Goal: Task Accomplishment & Management: Manage account settings

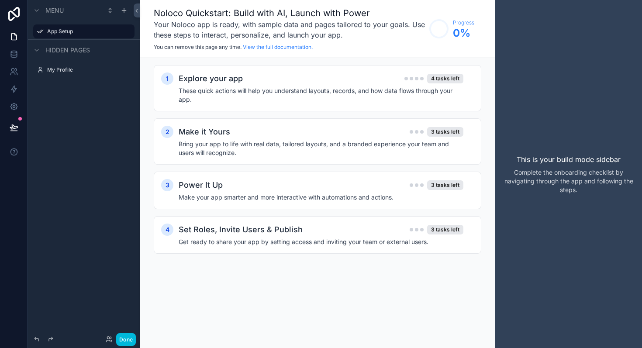
click at [243, 96] on h4 "These quick actions will help you understand layouts, records, and how data flo…" at bounding box center [321, 95] width 285 height 17
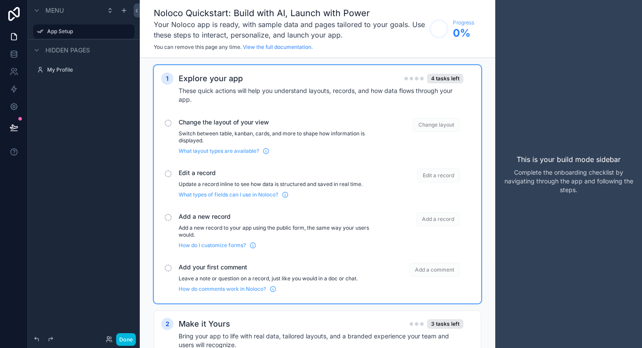
click at [171, 125] on div "Change the layout of your view Switch between table, kanban, cards, and more to…" at bounding box center [317, 137] width 313 height 44
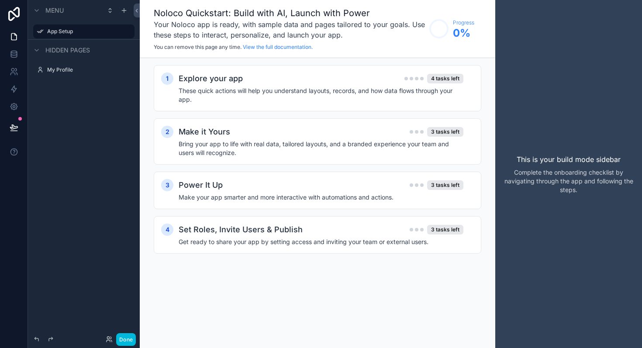
click at [218, 150] on h4 "Bring your app to life with real data, tailored layouts, and a branded experien…" at bounding box center [321, 148] width 285 height 17
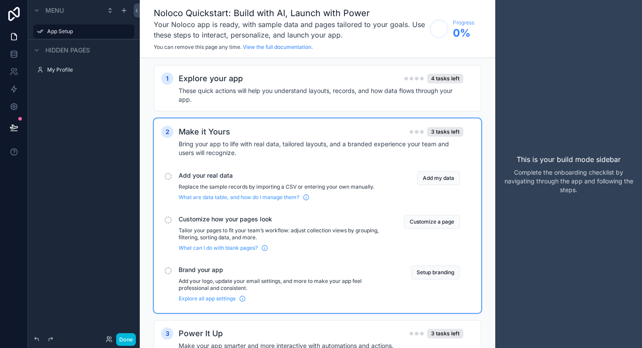
click at [218, 150] on h4 "Bring your app to life with real data, tailored layouts, and a branded experien…" at bounding box center [321, 148] width 285 height 17
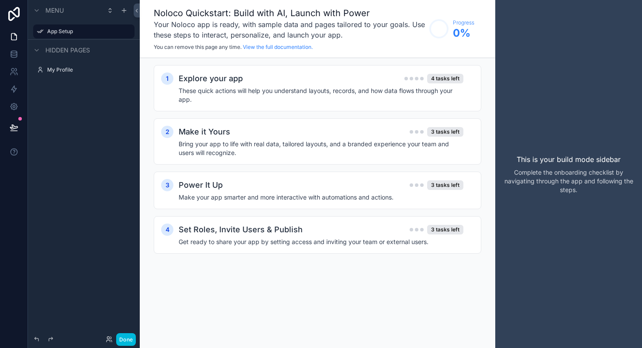
click at [215, 147] on h4 "Bring your app to life with real data, tailored layouts, and a branded experien…" at bounding box center [321, 148] width 285 height 17
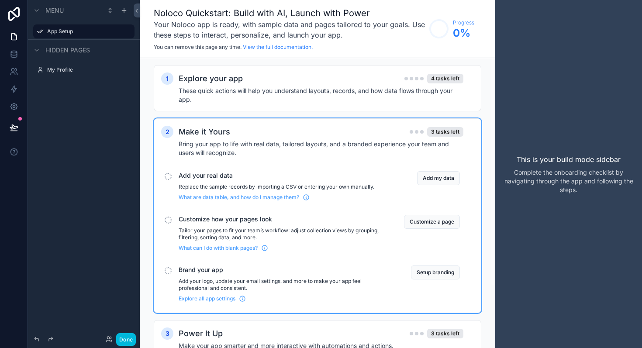
click at [215, 152] on h4 "Bring your app to life with real data, tailored layouts, and a branded experien…" at bounding box center [321, 148] width 285 height 17
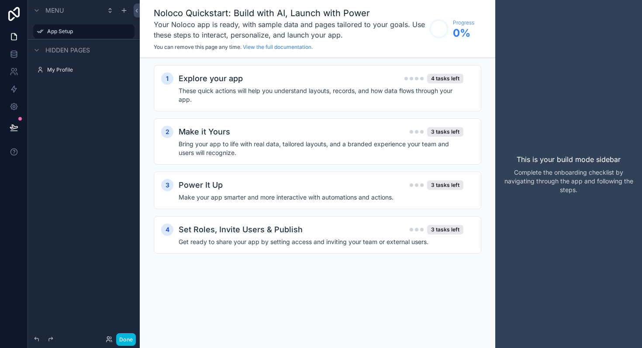
click at [222, 191] on div "Power It Up 3 tasks left Make your app smarter and more interactive with automa…" at bounding box center [326, 190] width 295 height 23
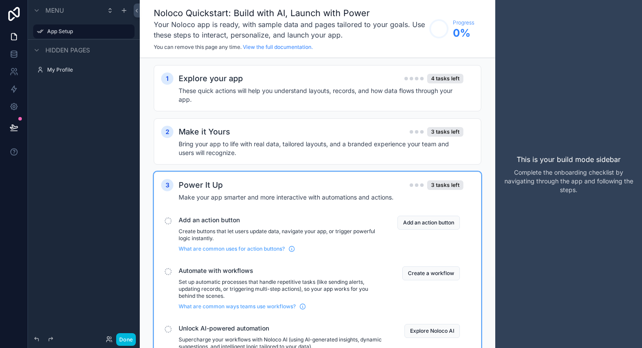
click at [222, 191] on div "Power It Up 3 tasks left Make your app smarter and more interactive with automa…" at bounding box center [326, 190] width 295 height 23
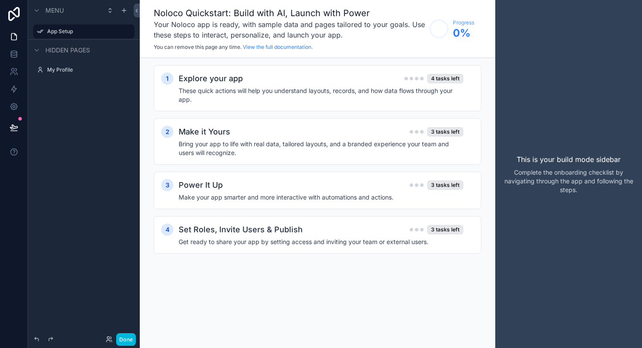
click at [223, 231] on h2 "Set Roles, Invite Users & Publish" at bounding box center [241, 230] width 124 height 12
click at [499, 26] on div "This is your build mode sidebar Complete the onboarding checklist by navigating…" at bounding box center [569, 174] width 147 height 348
click at [517, 28] on div "This is your build mode sidebar Complete the onboarding checklist by navigating…" at bounding box center [569, 174] width 147 height 348
click at [110, 107] on div "Menu App Setup Hidden pages My Profile" at bounding box center [84, 169] width 112 height 338
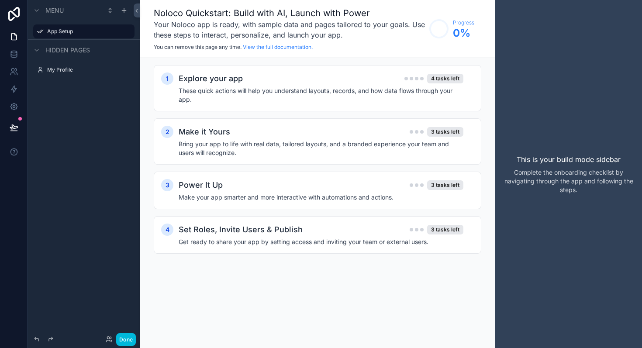
click at [226, 228] on h2 "Set Roles, Invite Users & Publish" at bounding box center [241, 230] width 124 height 12
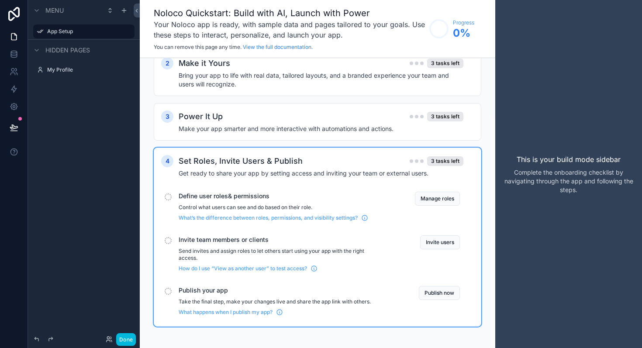
scroll to position [72, 0]
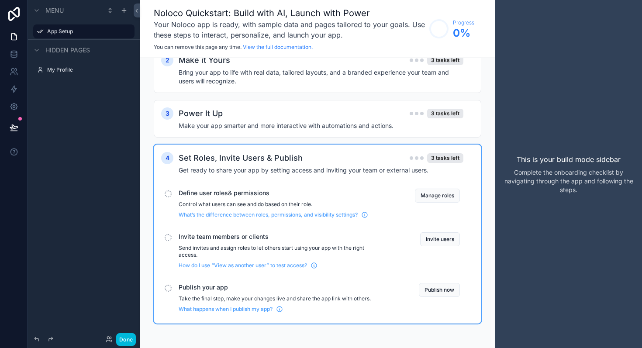
click at [123, 276] on div "Menu App Setup Hidden pages My Profile" at bounding box center [84, 169] width 112 height 338
click at [510, 90] on div "This is your build mode sidebar Complete the onboarding checklist by navigating…" at bounding box center [569, 174] width 147 height 348
click at [301, 156] on div "Set Roles, Invite Users & Publish 3 tasks left" at bounding box center [321, 158] width 285 height 12
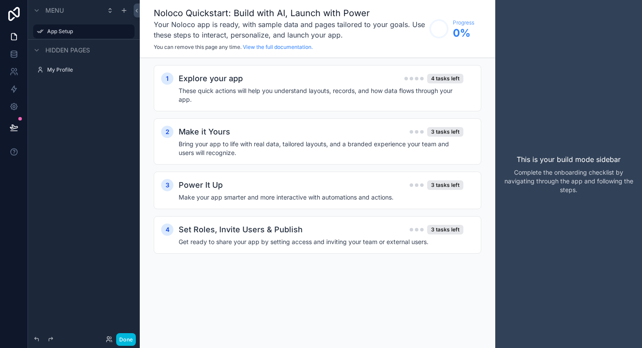
scroll to position [0, 0]
click at [257, 49] on link "View the full documentation." at bounding box center [278, 47] width 70 height 7
click at [504, 38] on div "This is your build mode sidebar Complete the onboarding checklist by navigating…" at bounding box center [569, 174] width 147 height 348
click at [543, 48] on div "This is your build mode sidebar Complete the onboarding checklist by navigating…" at bounding box center [569, 174] width 147 height 348
click at [12, 56] on icon at bounding box center [14, 54] width 9 height 9
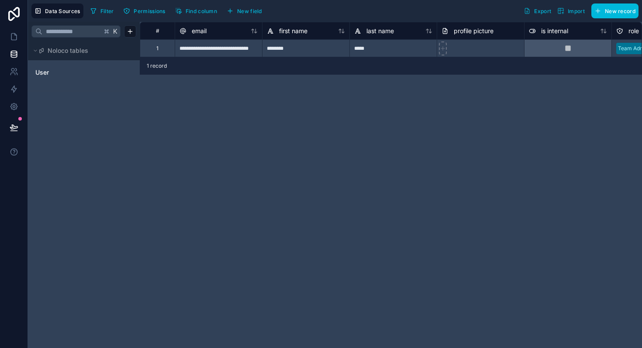
click at [566, 12] on span "Import" at bounding box center [572, 10] width 28 height 7
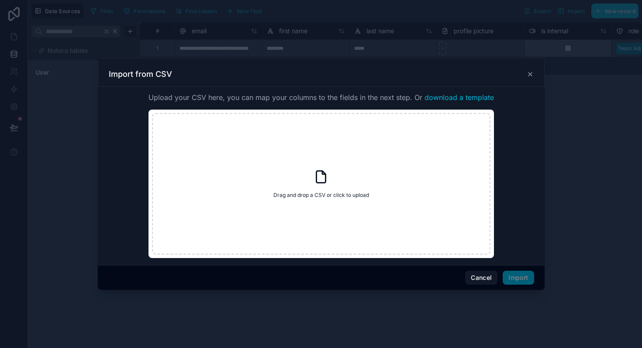
click at [529, 74] on icon at bounding box center [530, 74] width 7 height 7
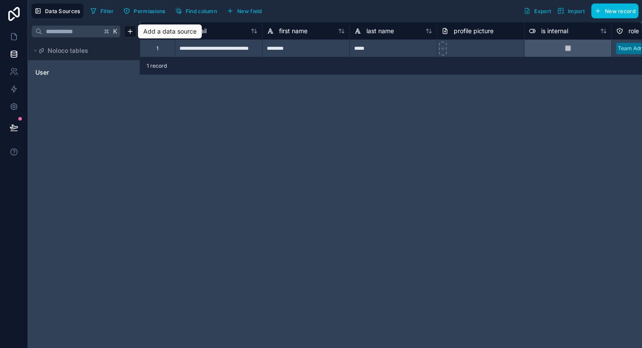
click at [132, 32] on html "**********" at bounding box center [321, 174] width 642 height 348
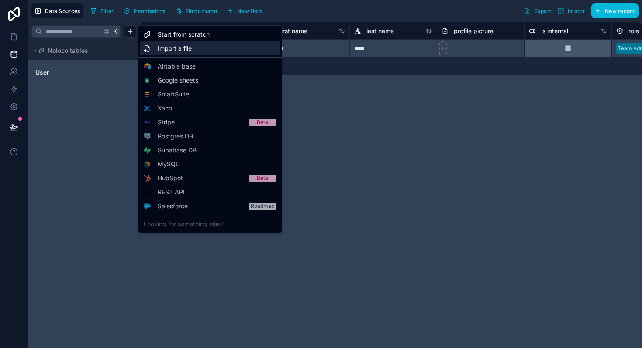
click at [194, 50] on div "Import a file" at bounding box center [210, 49] width 140 height 14
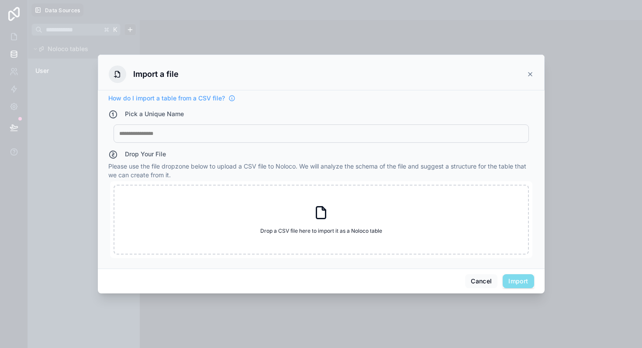
click at [535, 72] on div "Import a file" at bounding box center [321, 73] width 447 height 36
click at [529, 74] on icon at bounding box center [530, 74] width 7 height 7
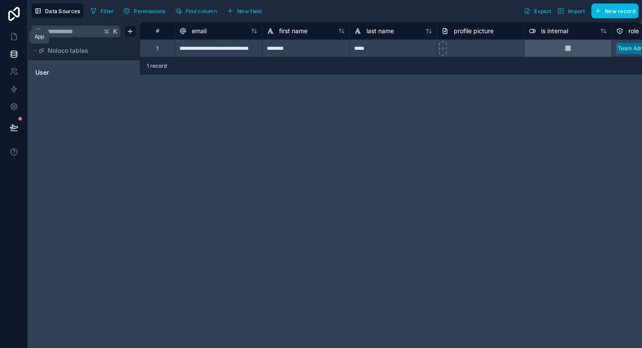
click at [14, 38] on icon at bounding box center [14, 36] width 9 height 9
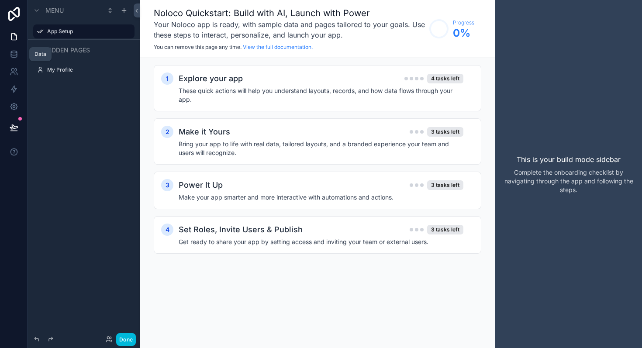
click at [16, 62] on link at bounding box center [14, 53] width 28 height 17
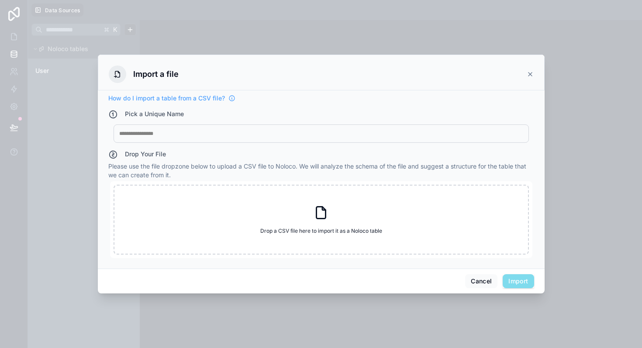
click at [532, 78] on div "Import a file" at bounding box center [321, 74] width 425 height 17
click at [530, 75] on icon at bounding box center [530, 74] width 3 height 3
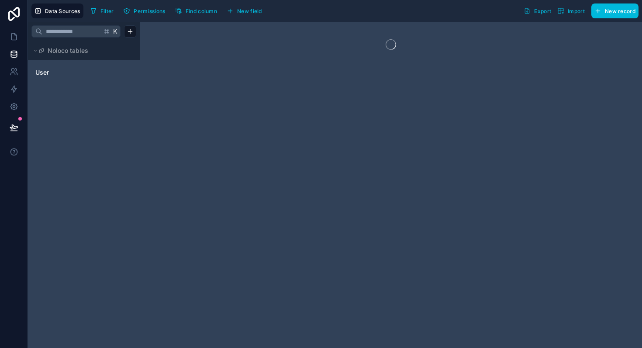
click at [132, 35] on html "Data Sources Filter Permissions Find column New field Export Import New record …" at bounding box center [321, 174] width 642 height 348
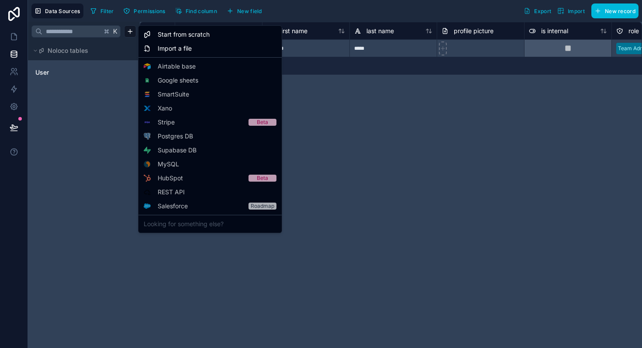
click at [385, 112] on html "**********" at bounding box center [321, 174] width 642 height 348
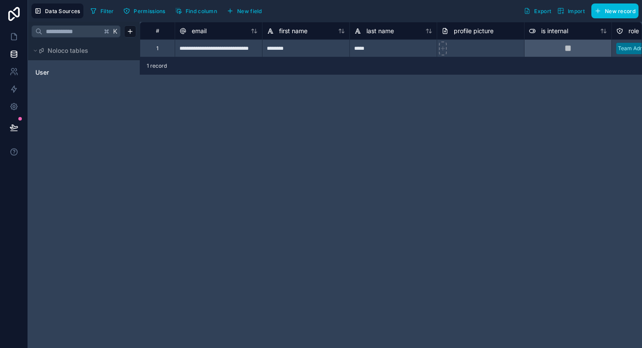
click at [59, 74] on link "User" at bounding box center [70, 72] width 71 height 9
click at [236, 113] on div "**********" at bounding box center [391, 185] width 503 height 326
click at [564, 11] on icon "button" at bounding box center [561, 10] width 7 height 7
